Goal: Task Accomplishment & Management: Use online tool/utility

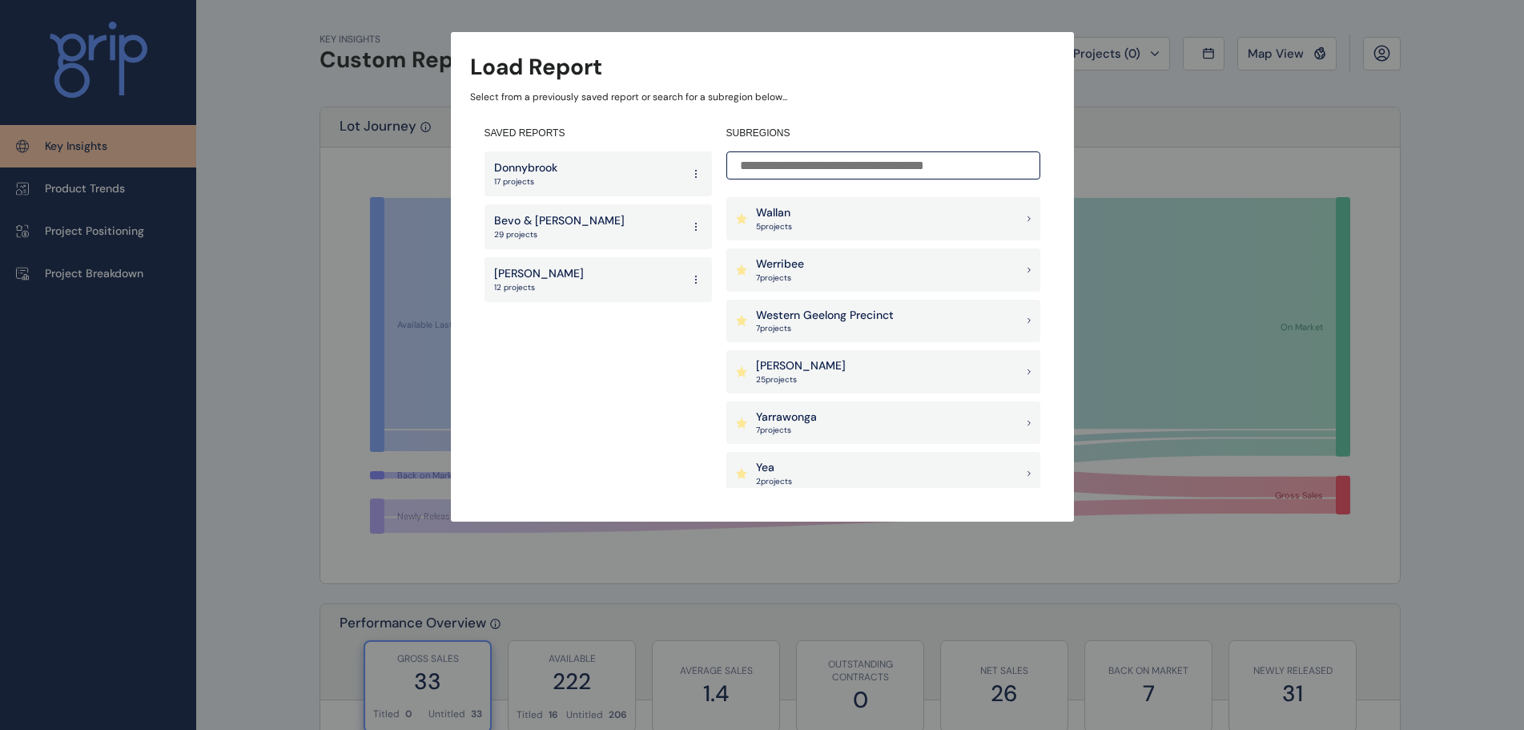
scroll to position [1736, 0]
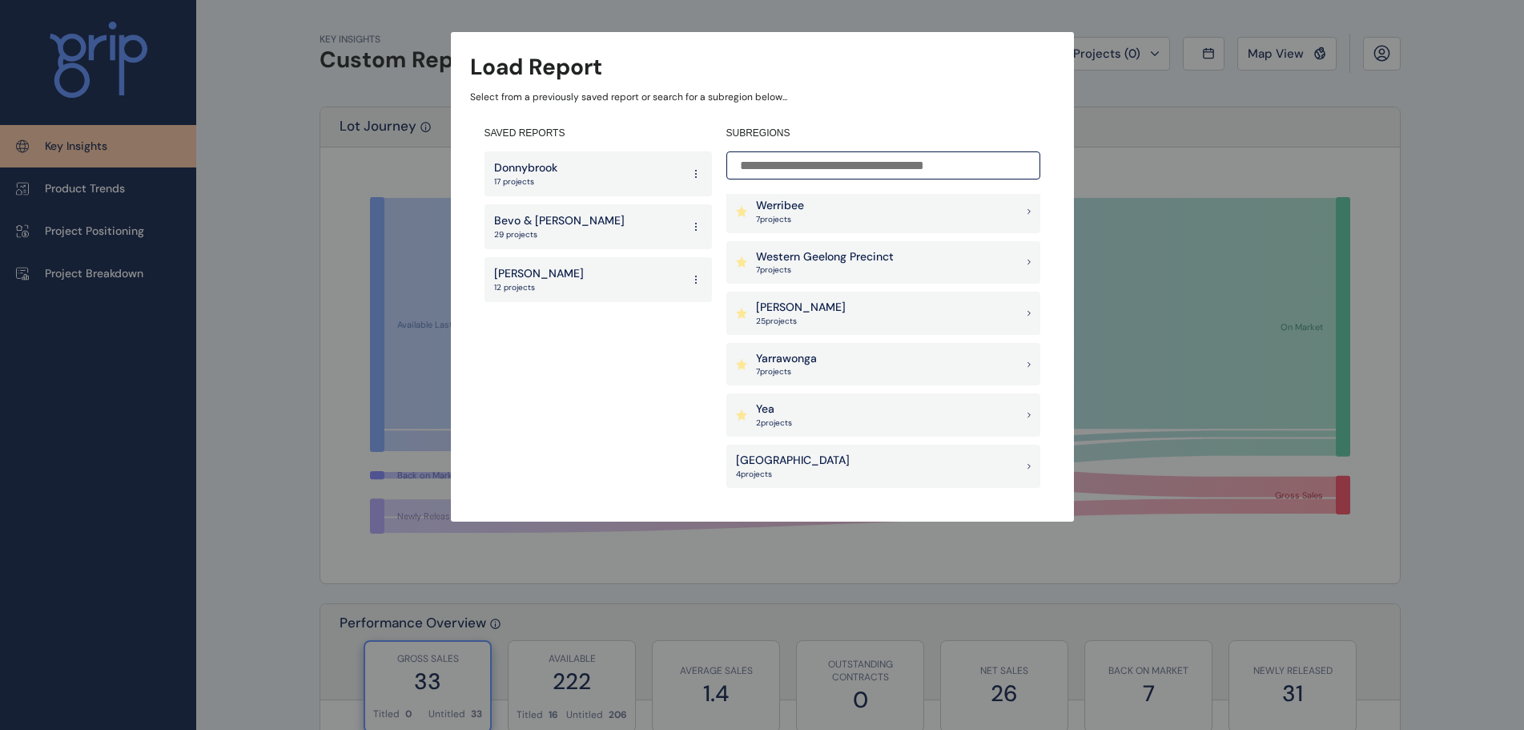
click at [825, 362] on div "Yarrawonga 7 project s" at bounding box center [883, 364] width 314 height 43
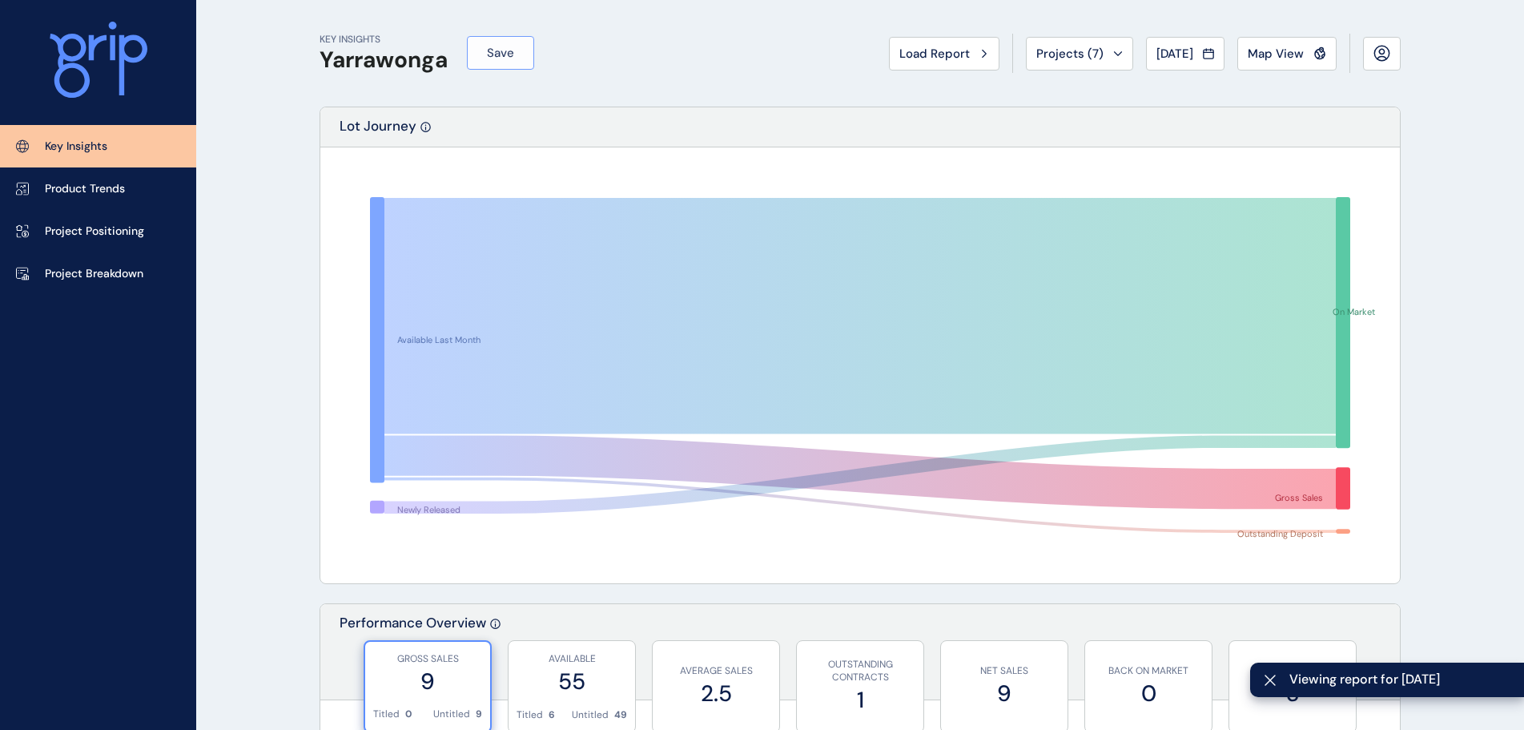
click at [508, 56] on span "Save" at bounding box center [500, 53] width 27 height 16
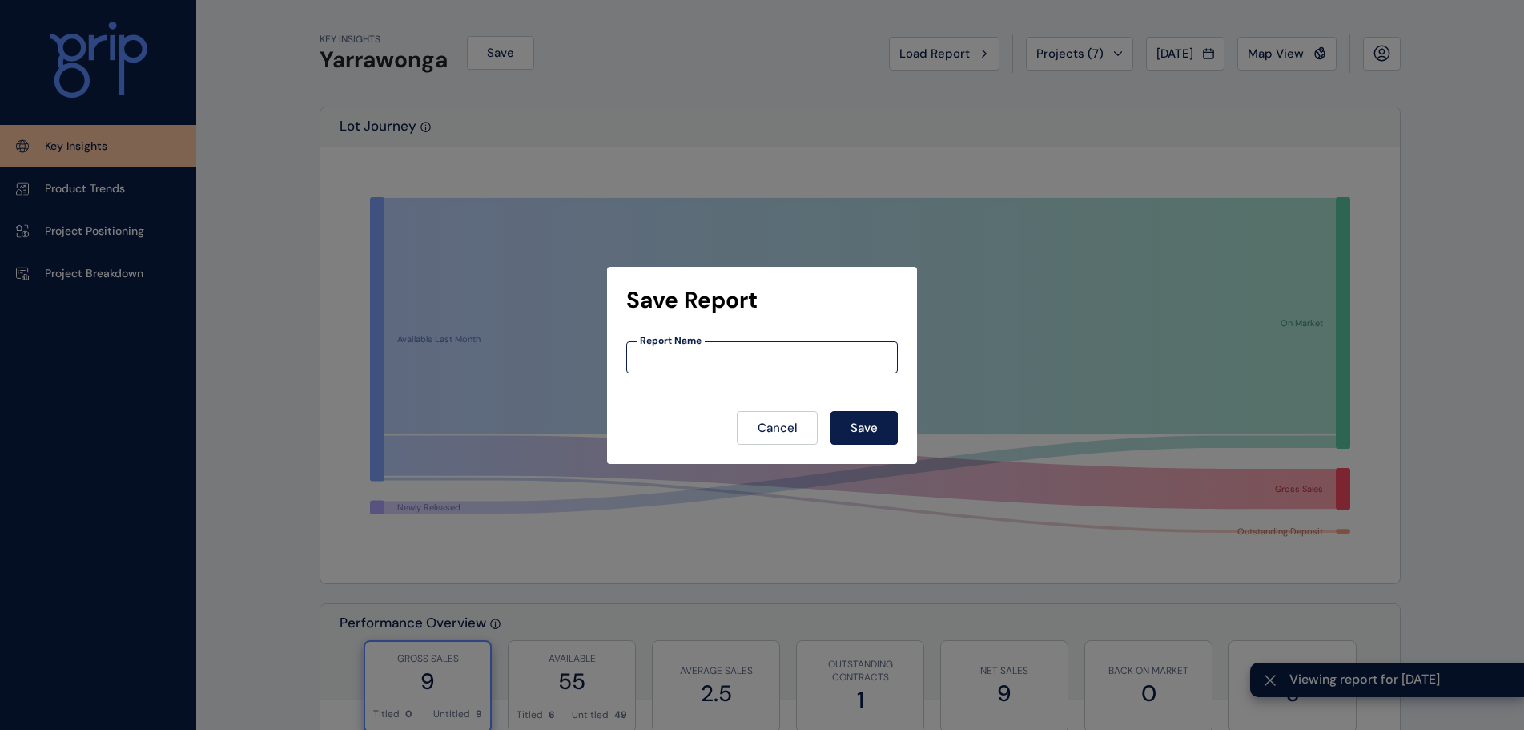
click at [736, 358] on input at bounding box center [762, 357] width 270 height 14
type input "**********"
click at [831, 411] on button "Save" at bounding box center [864, 428] width 67 height 34
